Goal: Task Accomplishment & Management: Use online tool/utility

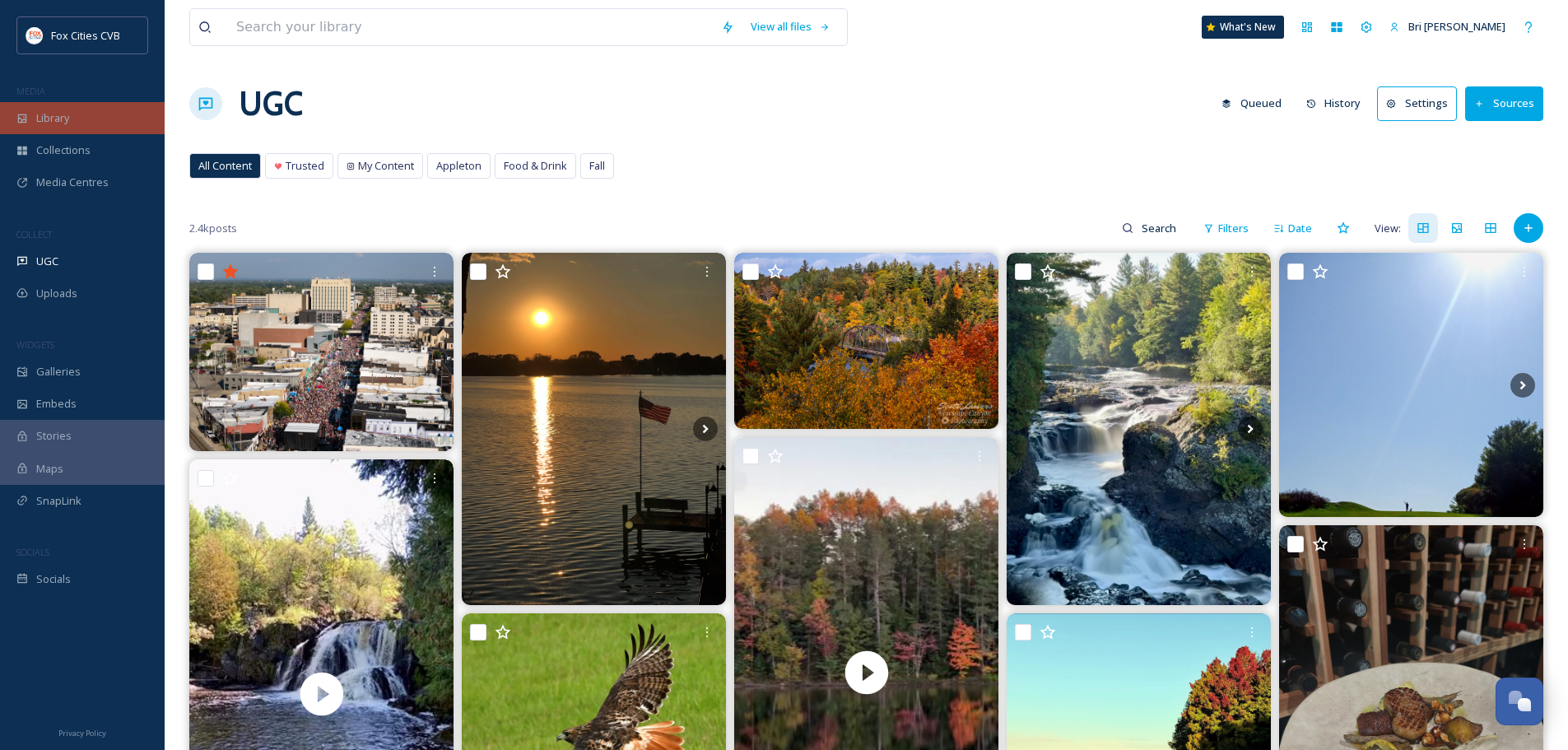
click at [84, 125] on div "Library" at bounding box center [82, 118] width 165 height 32
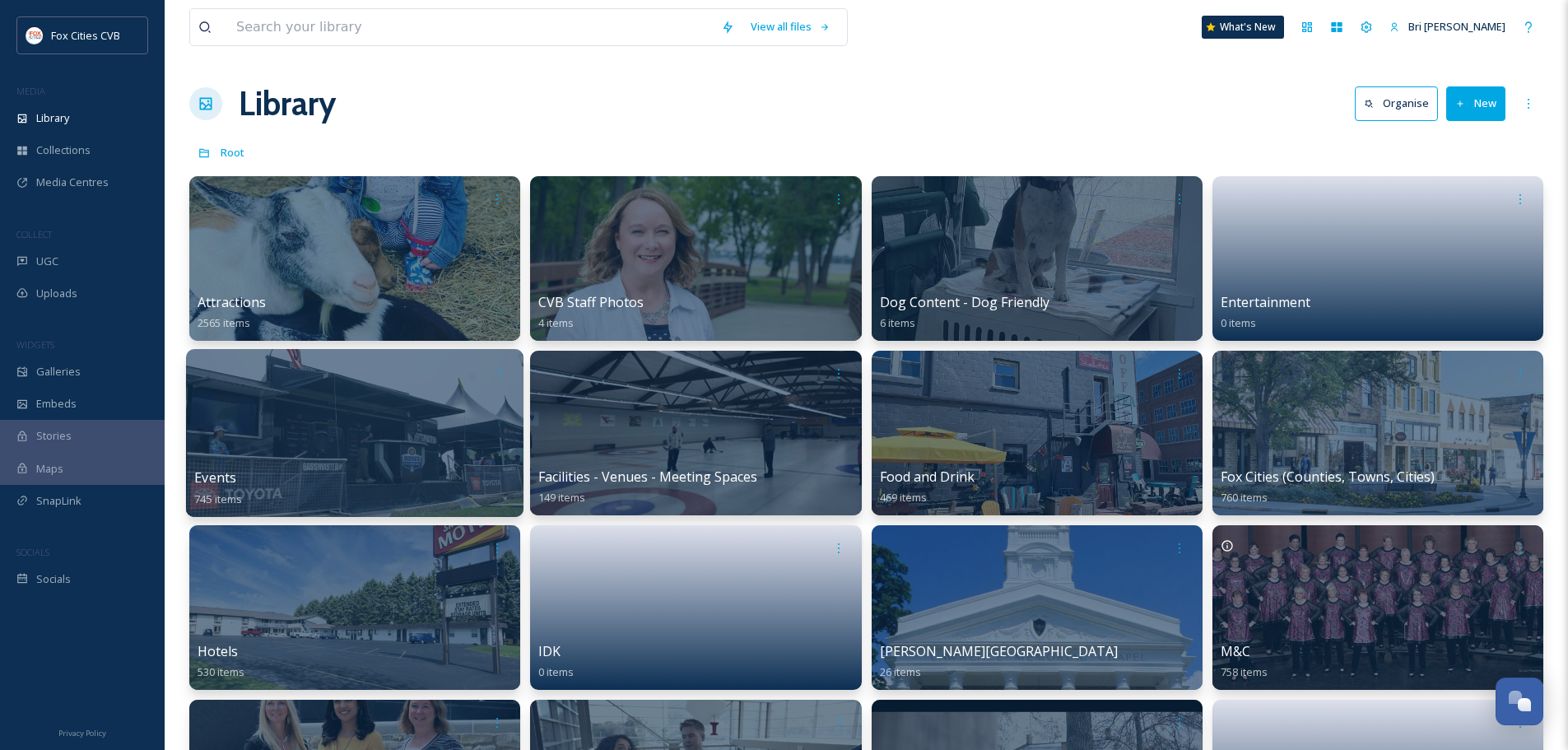
click at [366, 435] on div at bounding box center [354, 433] width 338 height 168
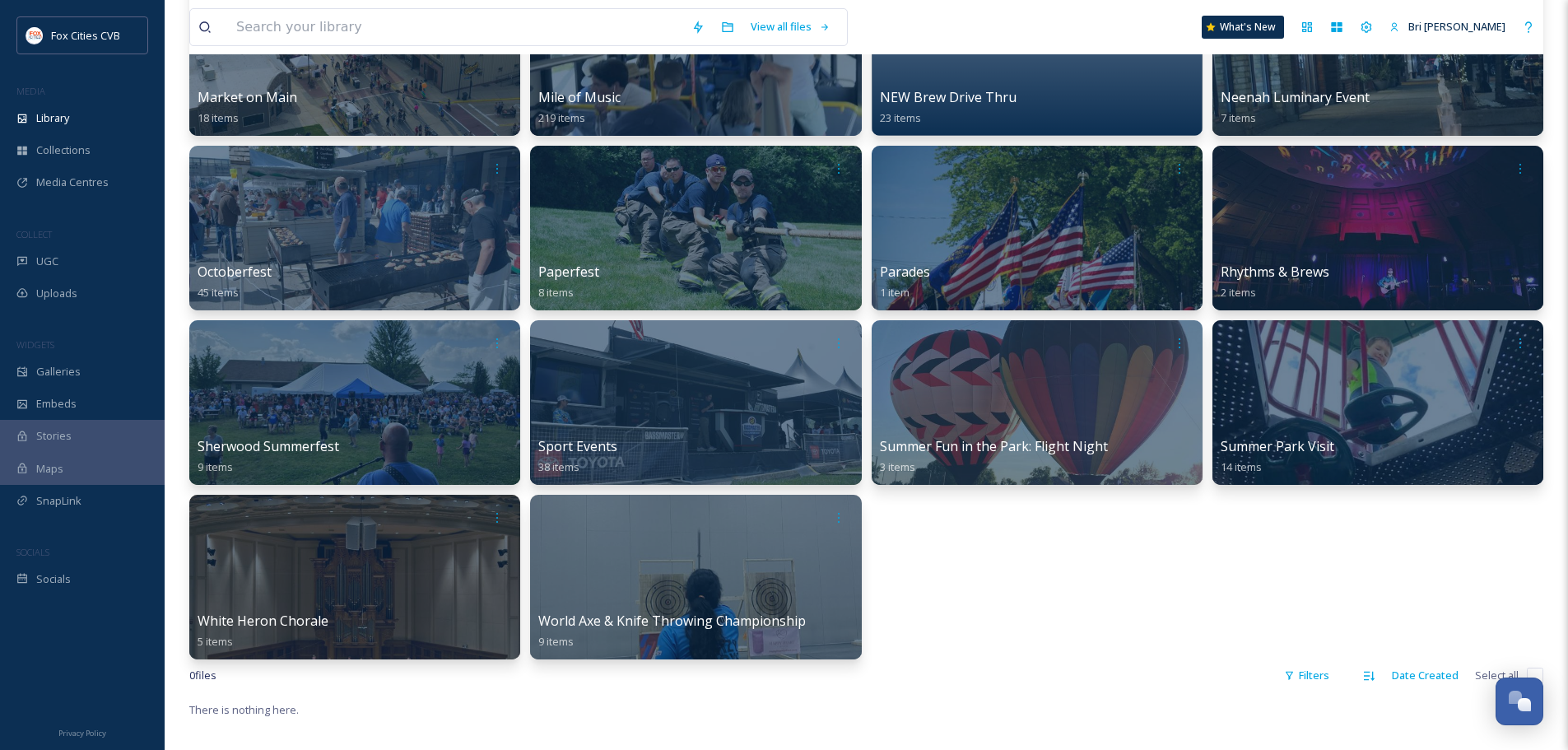
scroll to position [1399, 0]
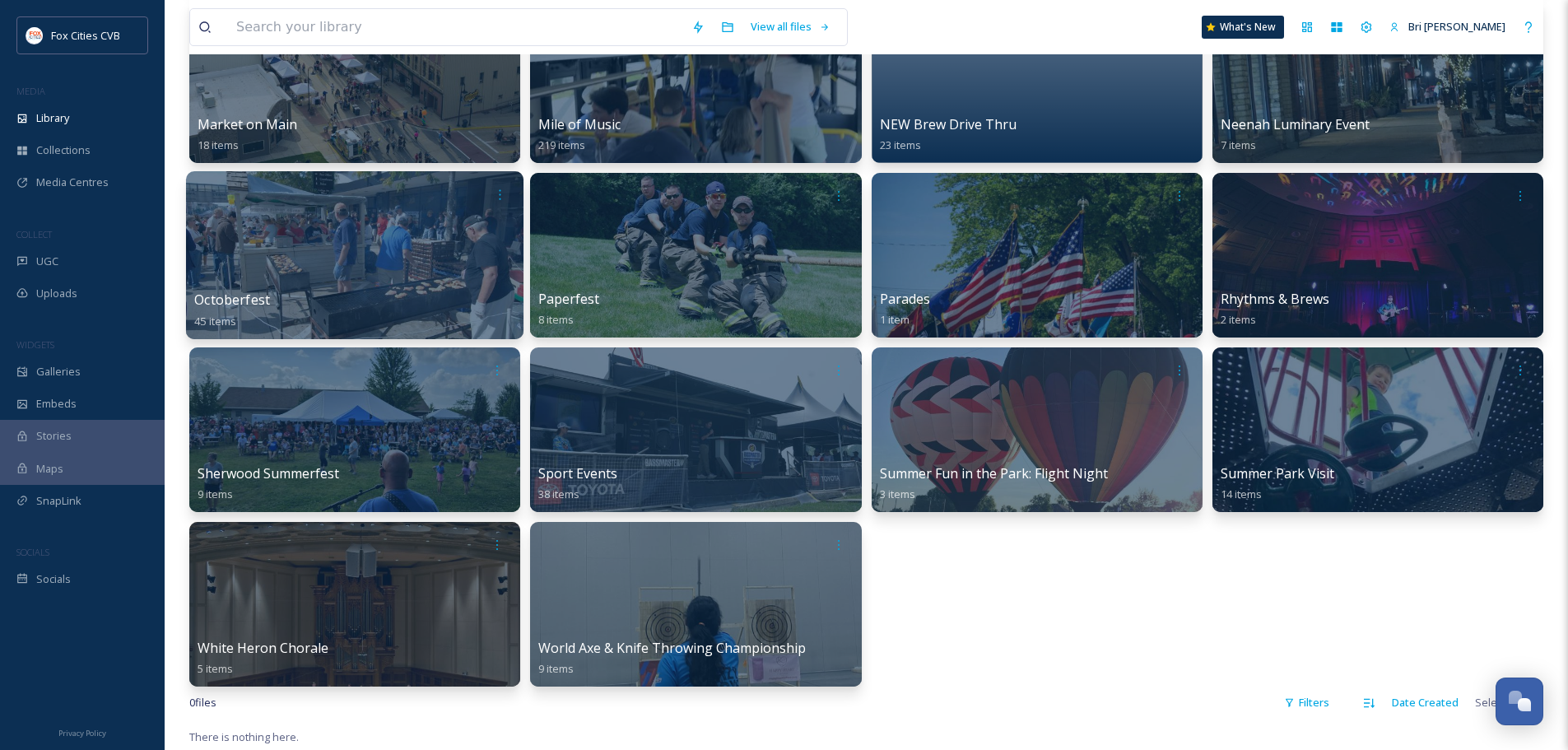
click at [383, 264] on div at bounding box center [354, 255] width 338 height 168
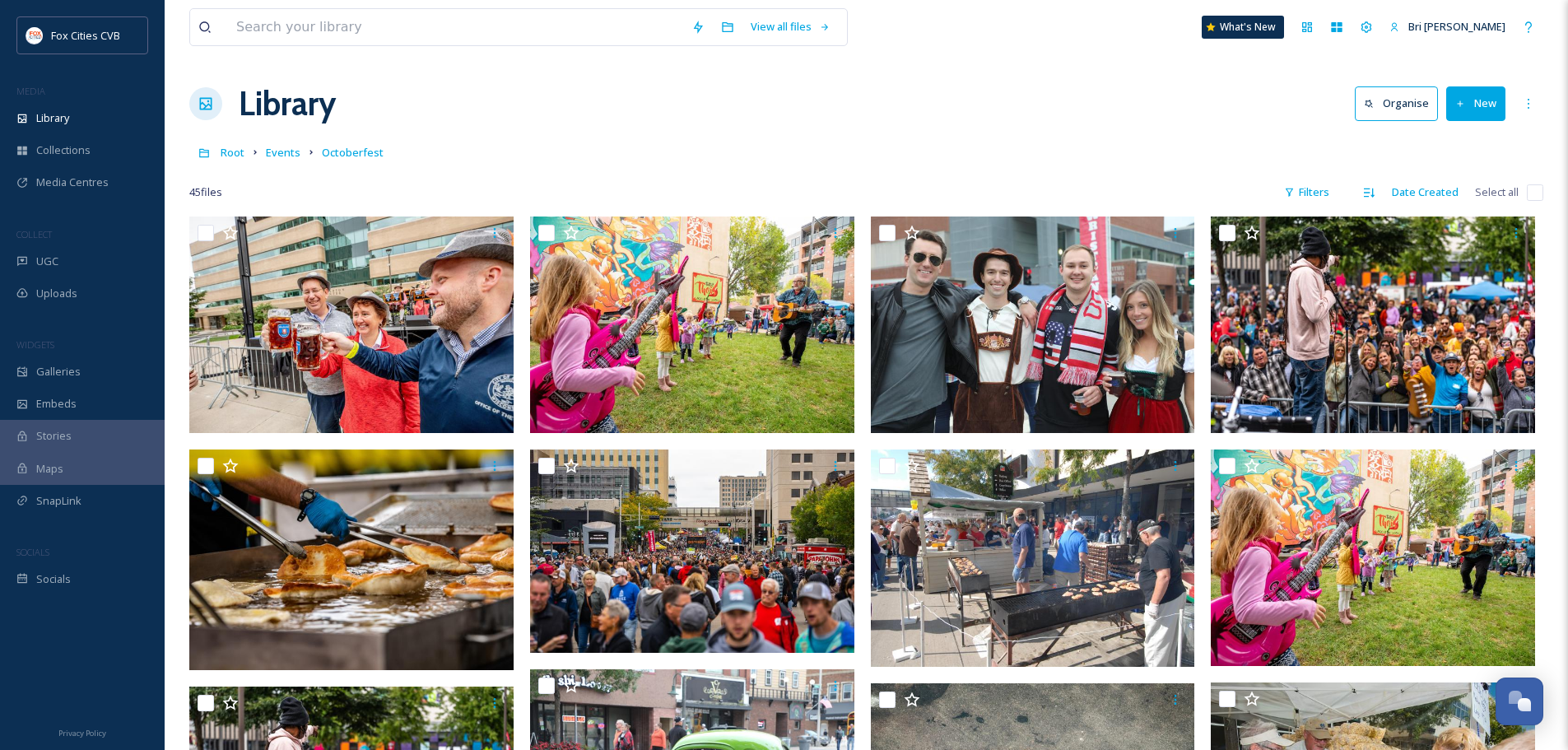
click at [1482, 116] on button "New" at bounding box center [1476, 103] width 59 height 33
click at [1452, 200] on span "Folder" at bounding box center [1457, 206] width 31 height 15
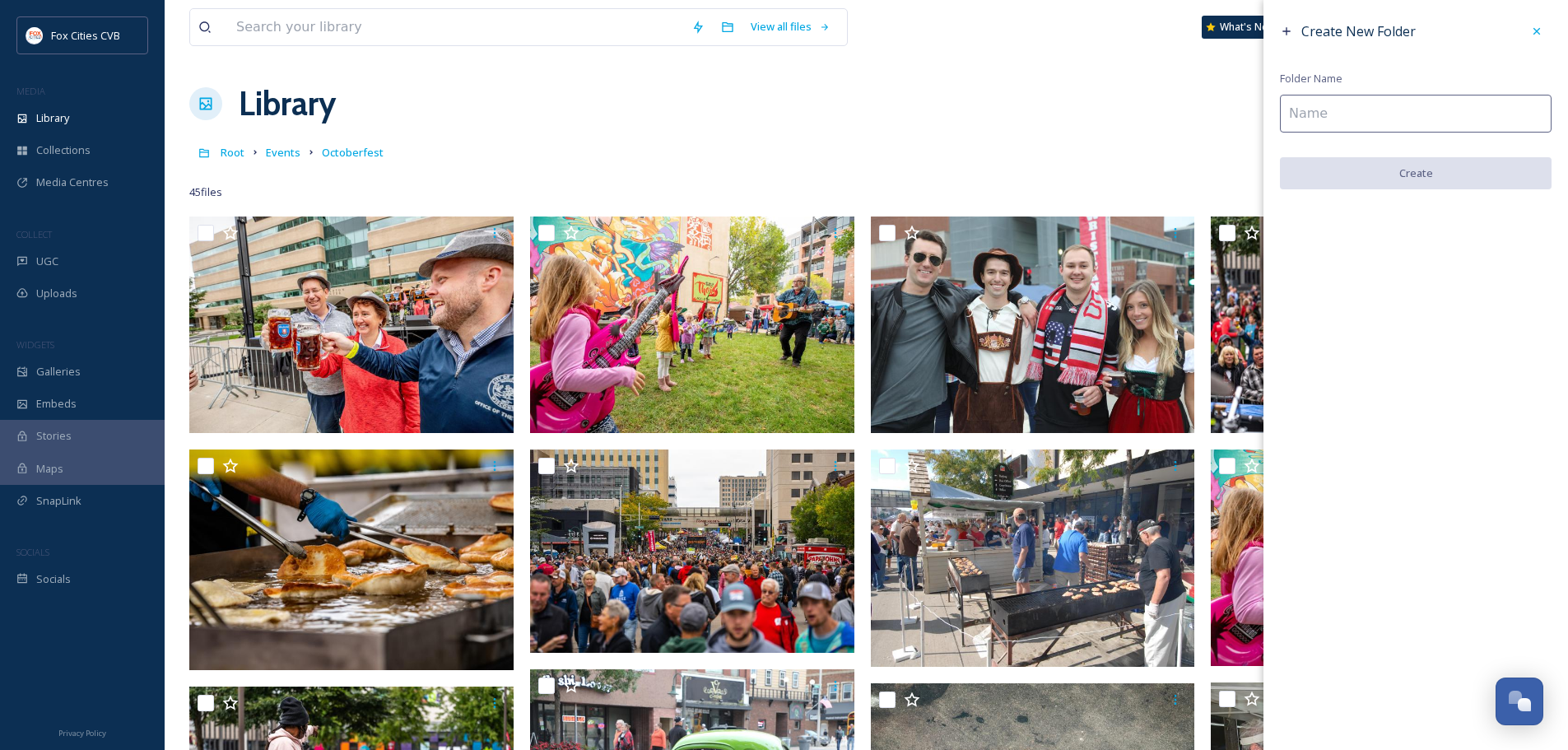
click at [1330, 103] on input at bounding box center [1416, 113] width 271 height 38
type input "2025"
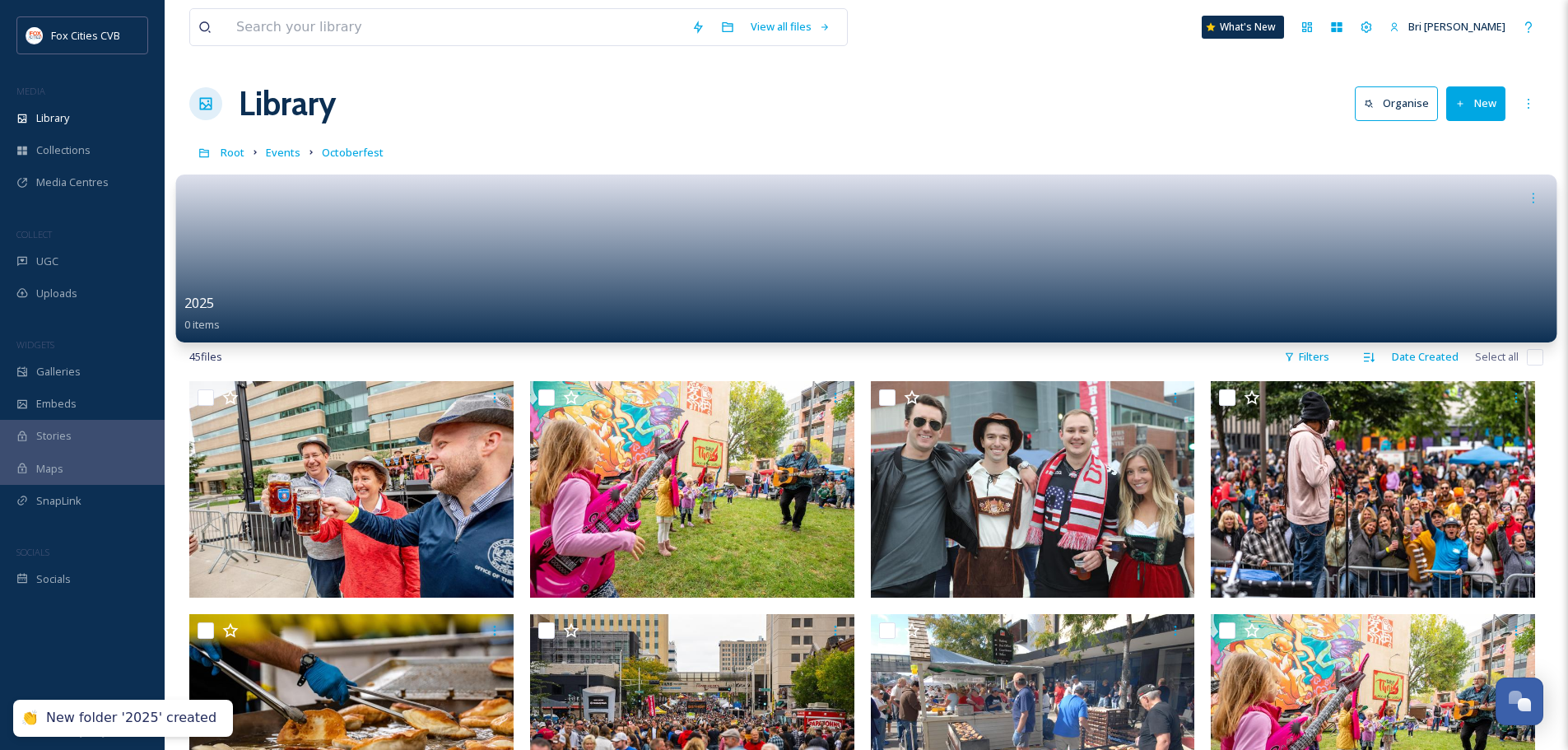
click at [946, 273] on link at bounding box center [867, 253] width 1365 height 80
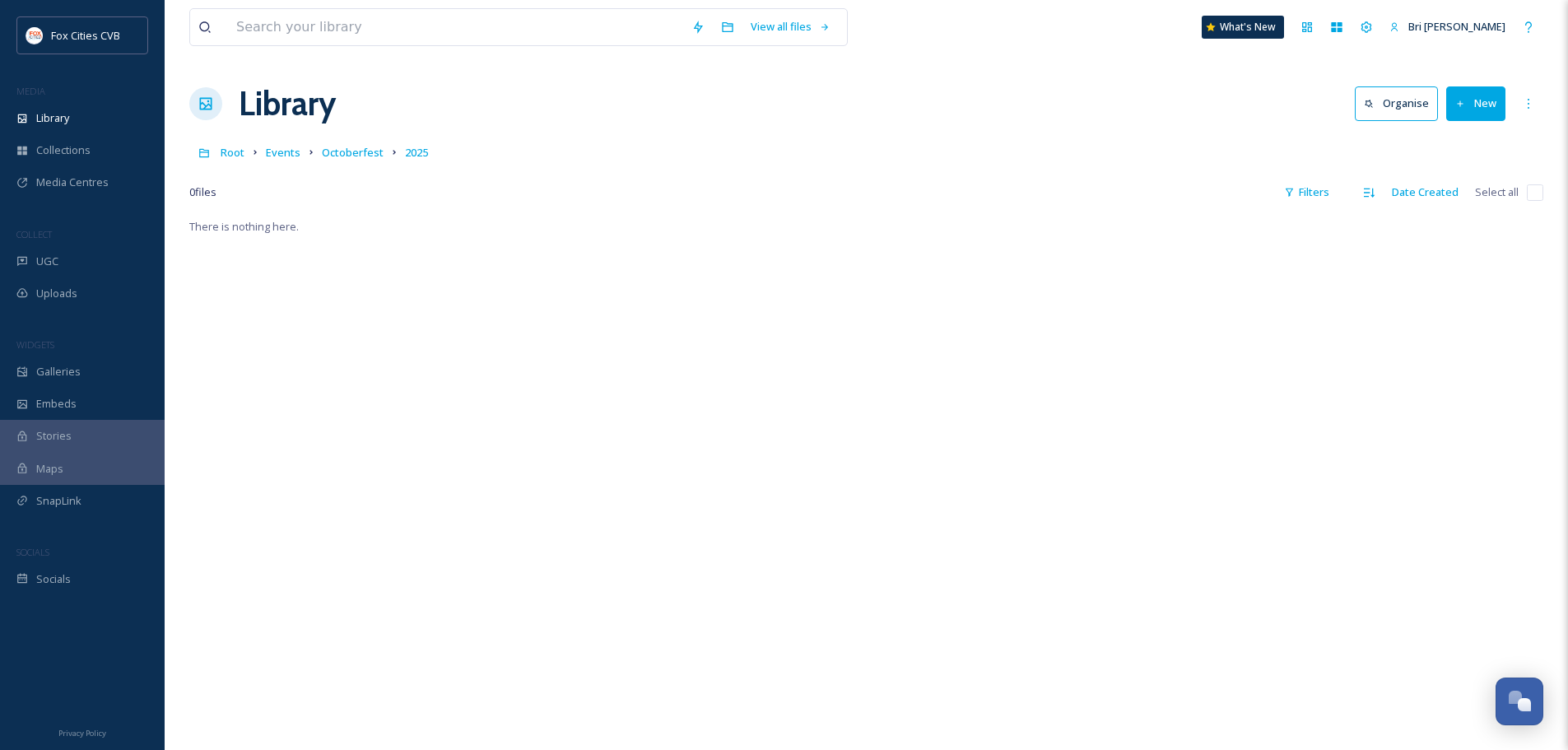
click at [1492, 109] on button "New" at bounding box center [1476, 103] width 59 height 33
click at [1486, 142] on span "File Upload" at bounding box center [1468, 142] width 54 height 15
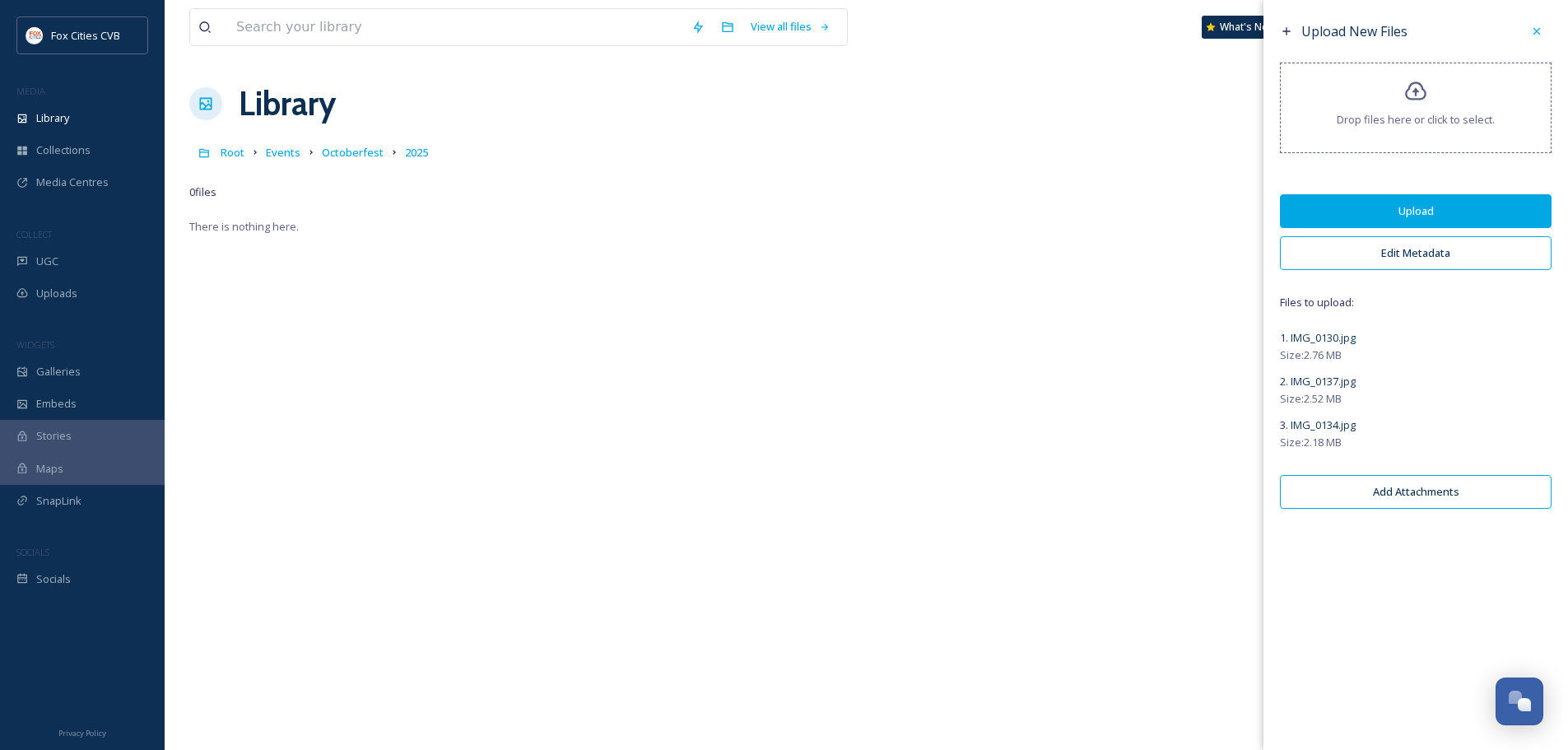
click at [1422, 247] on button "Edit Metadata" at bounding box center [1416, 252] width 271 height 33
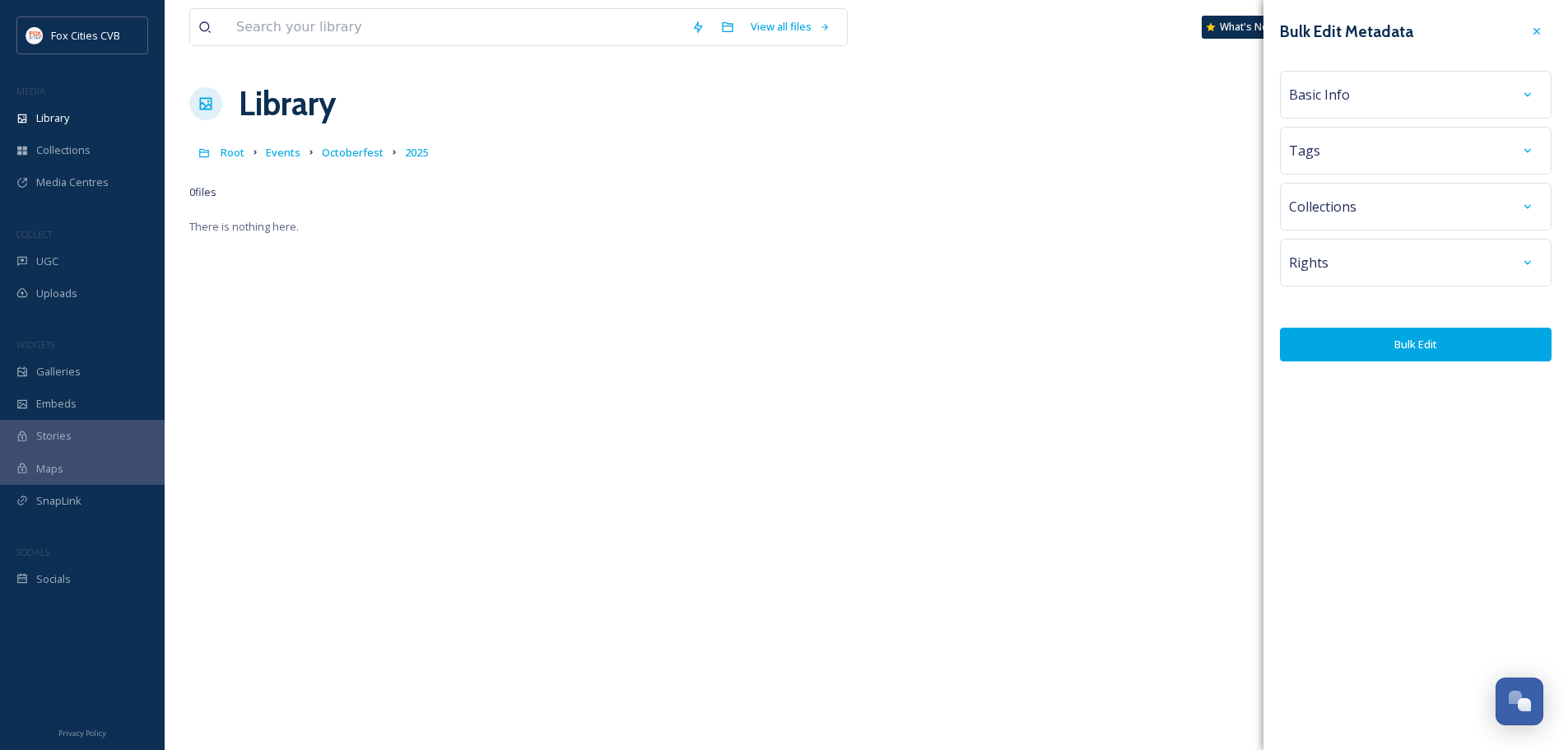
click at [1346, 107] on div "Basic Info" at bounding box center [1416, 94] width 253 height 30
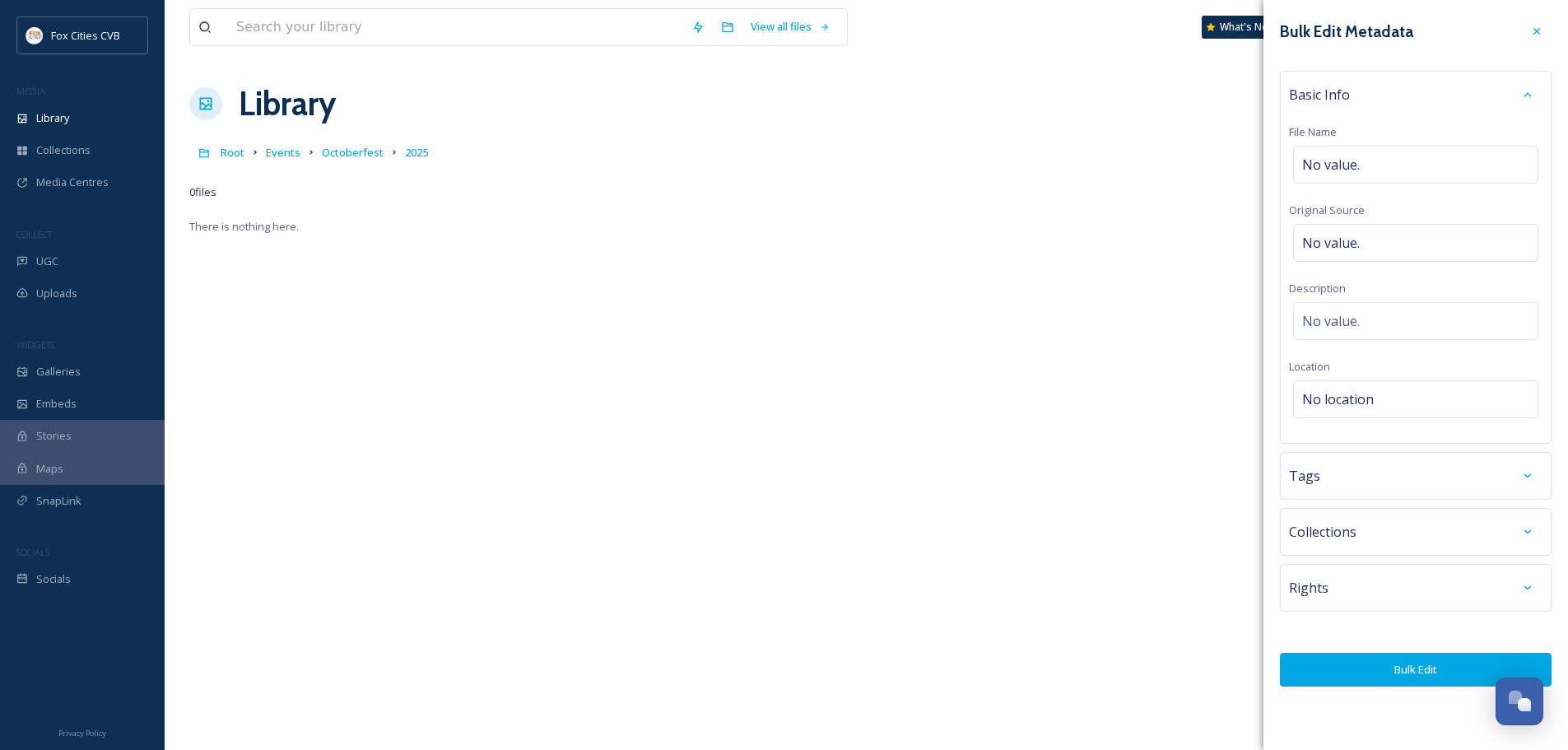
click at [1345, 143] on div "Basic Info File Name No value. Original Source No value. Description No value. …" at bounding box center [1416, 257] width 271 height 373
click at [1358, 149] on div "No value." at bounding box center [1417, 165] width 246 height 38
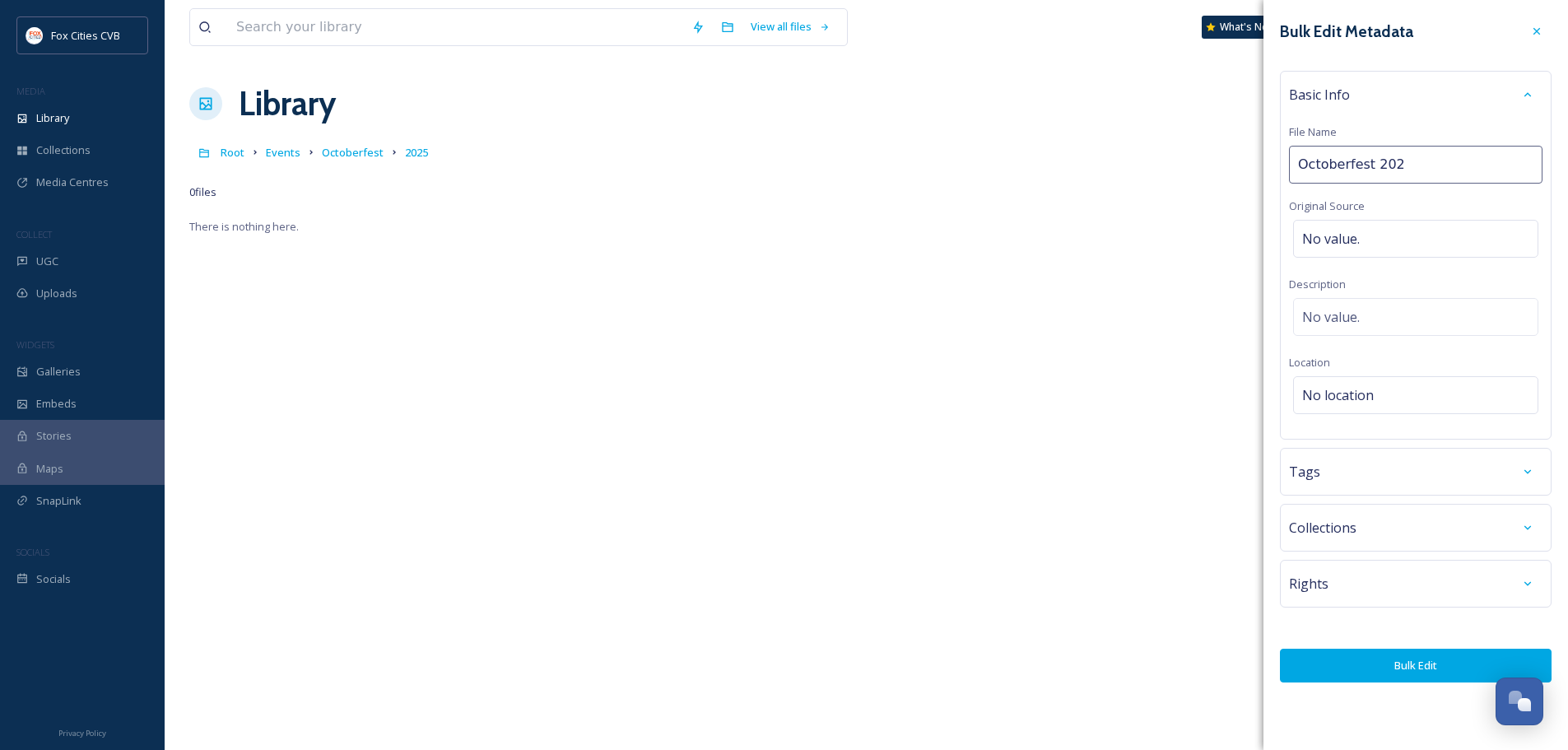
type input "Octoberfest 2025"
click at [1356, 662] on button "Bulk Edit" at bounding box center [1416, 664] width 271 height 33
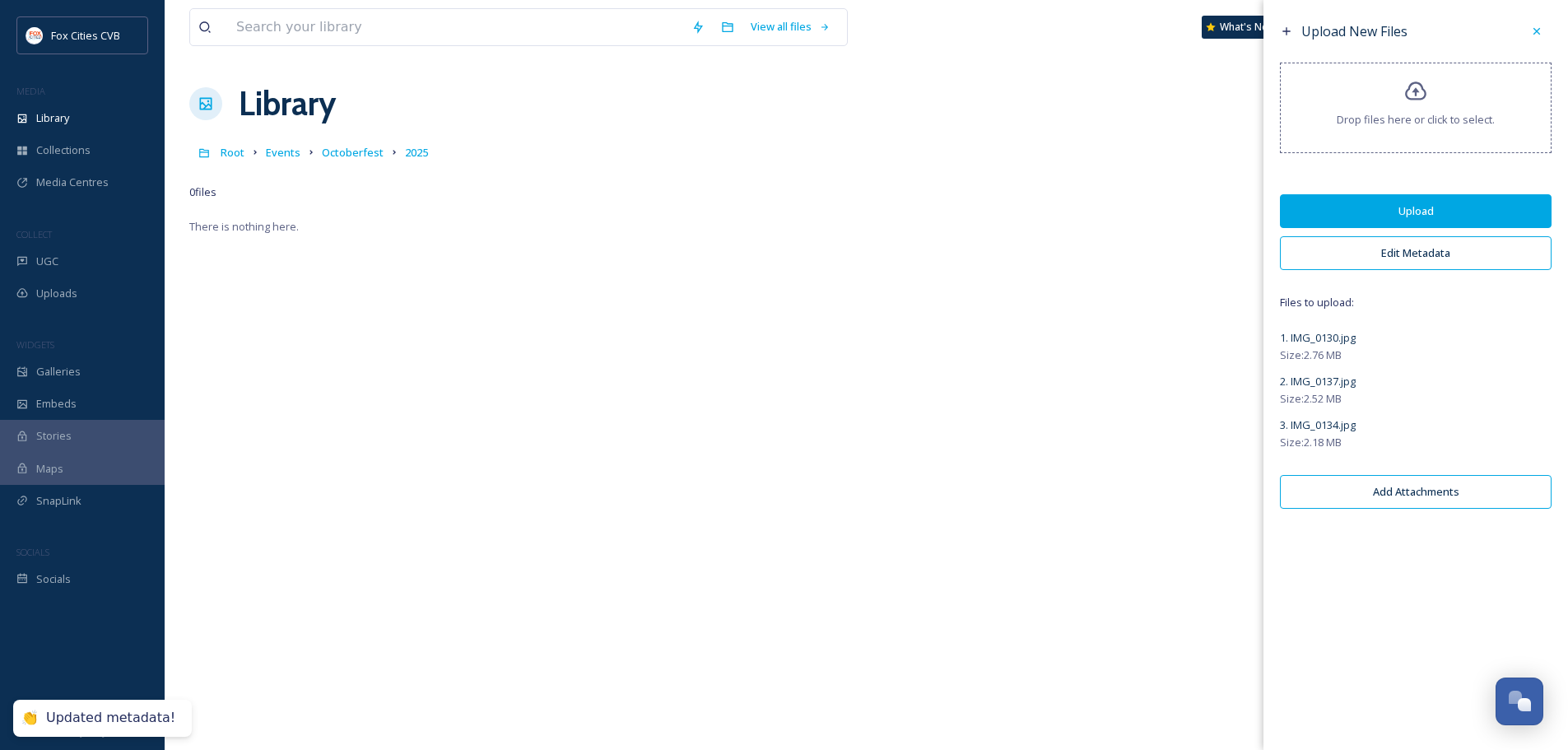
click at [1408, 215] on button "Upload" at bounding box center [1416, 210] width 271 height 33
